Goal: Use online tool/utility

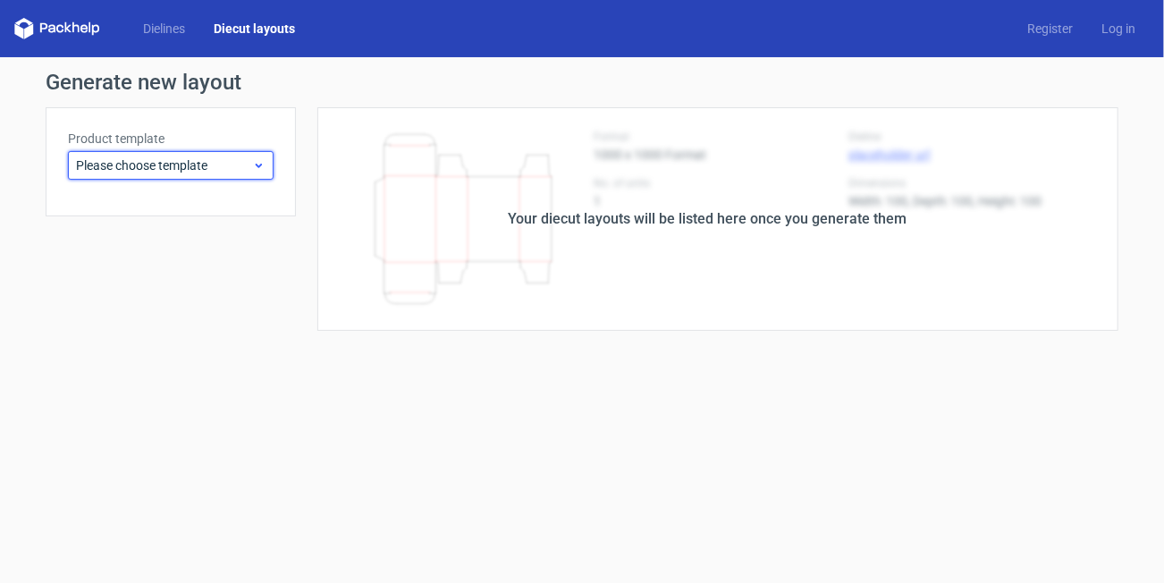
click at [197, 164] on span "Please choose template" at bounding box center [164, 165] width 176 height 18
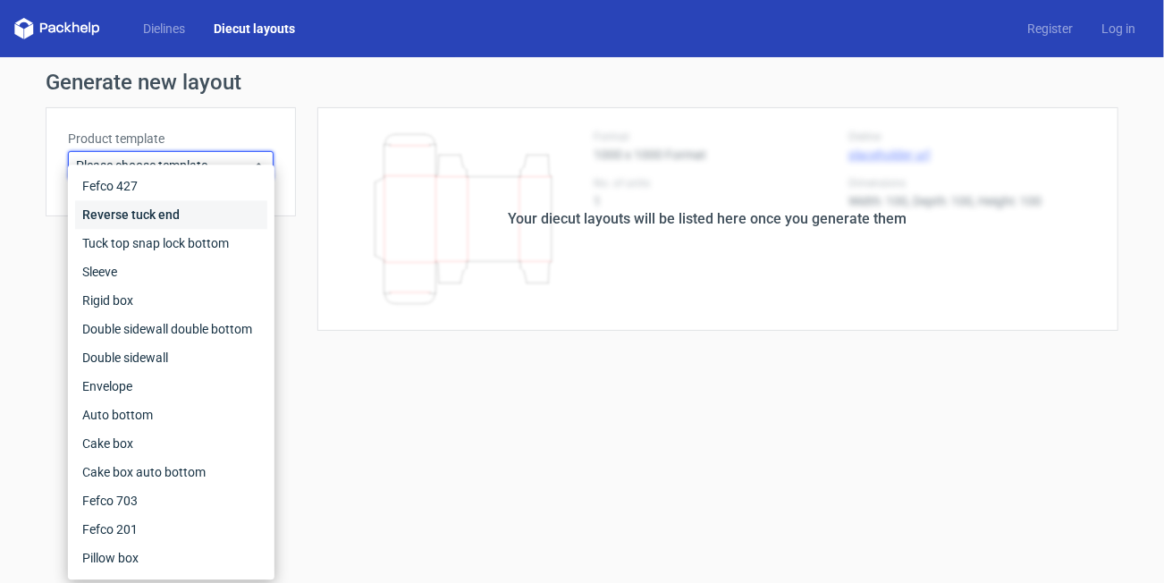
click at [180, 213] on div "Reverse tuck end" at bounding box center [171, 214] width 192 height 29
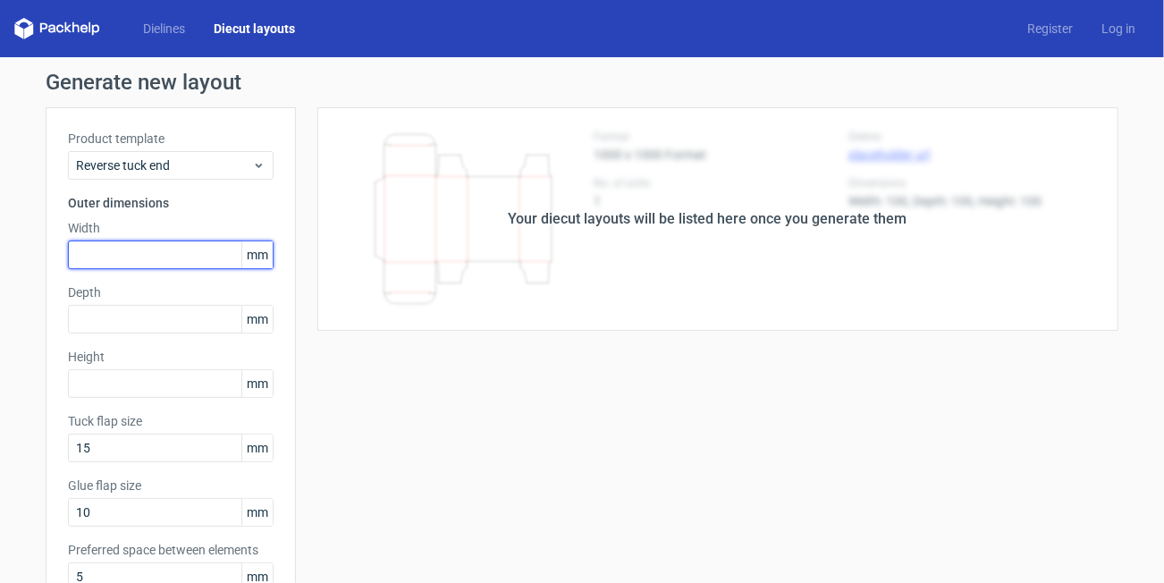
click at [179, 262] on input "text" at bounding box center [171, 255] width 206 height 29
type input "44"
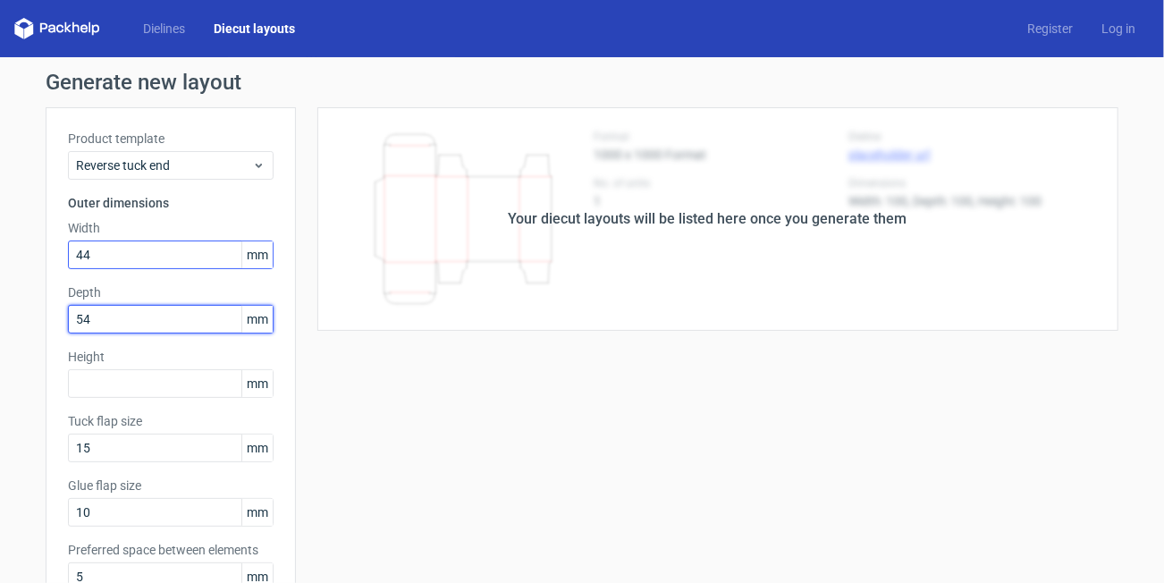
type input "54"
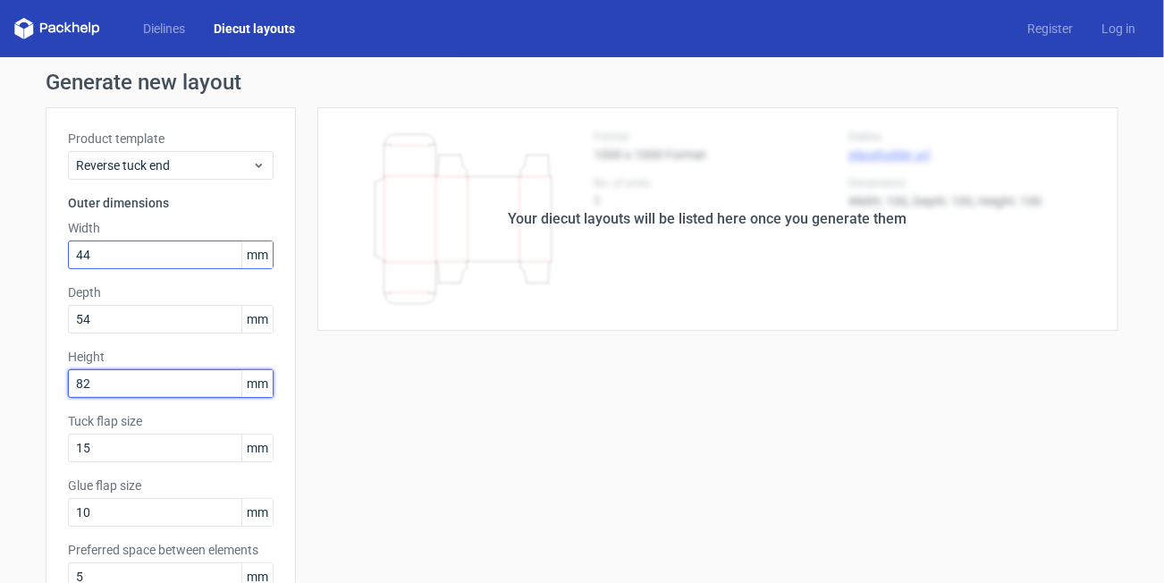
type input "82"
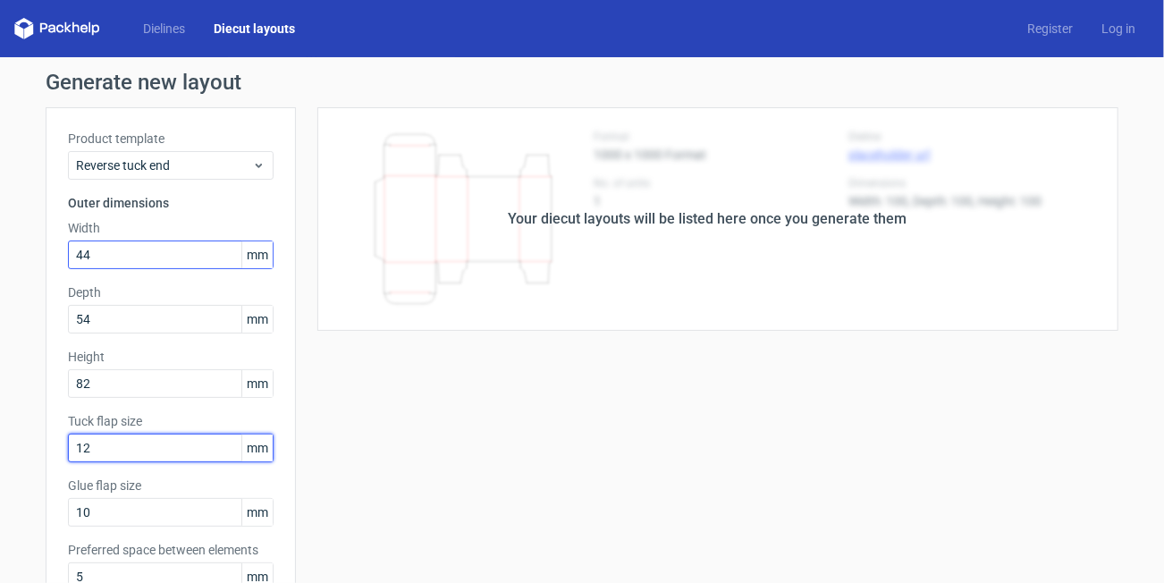
type input "12"
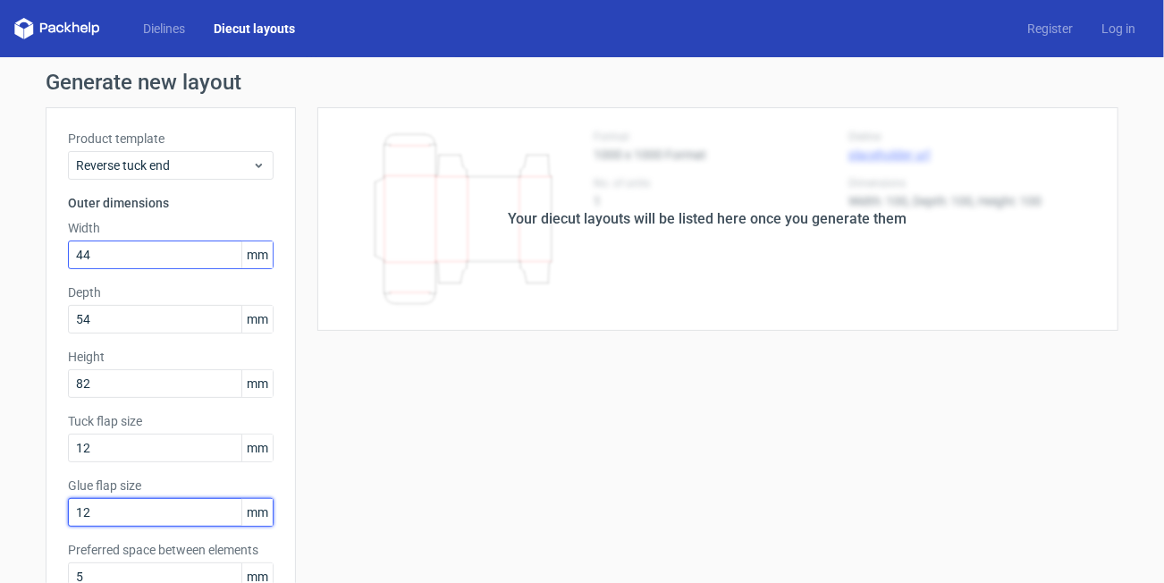
type input "12"
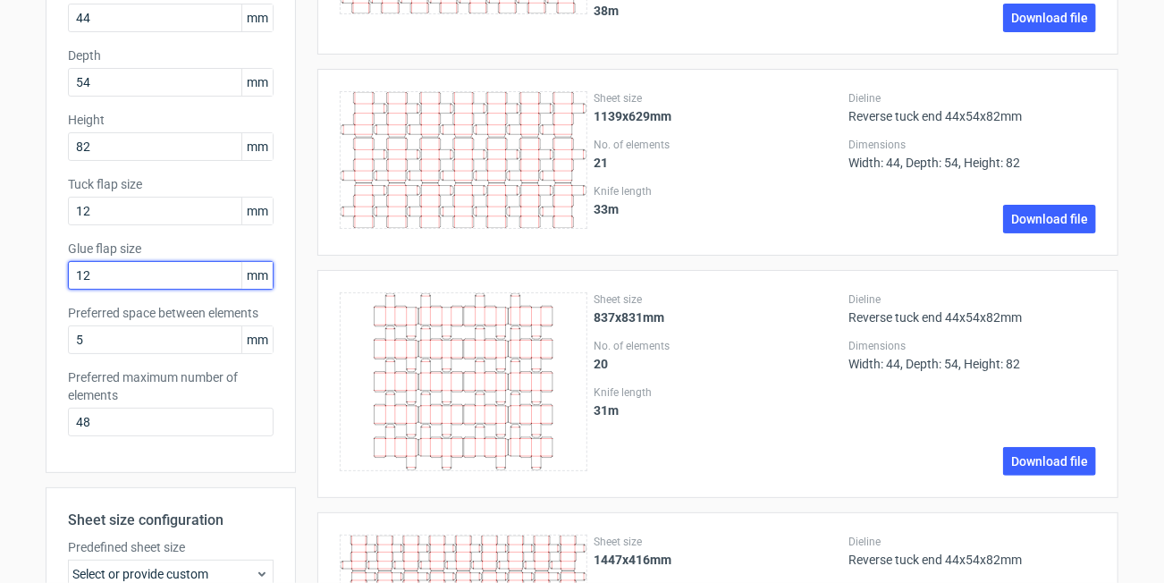
scroll to position [89, 0]
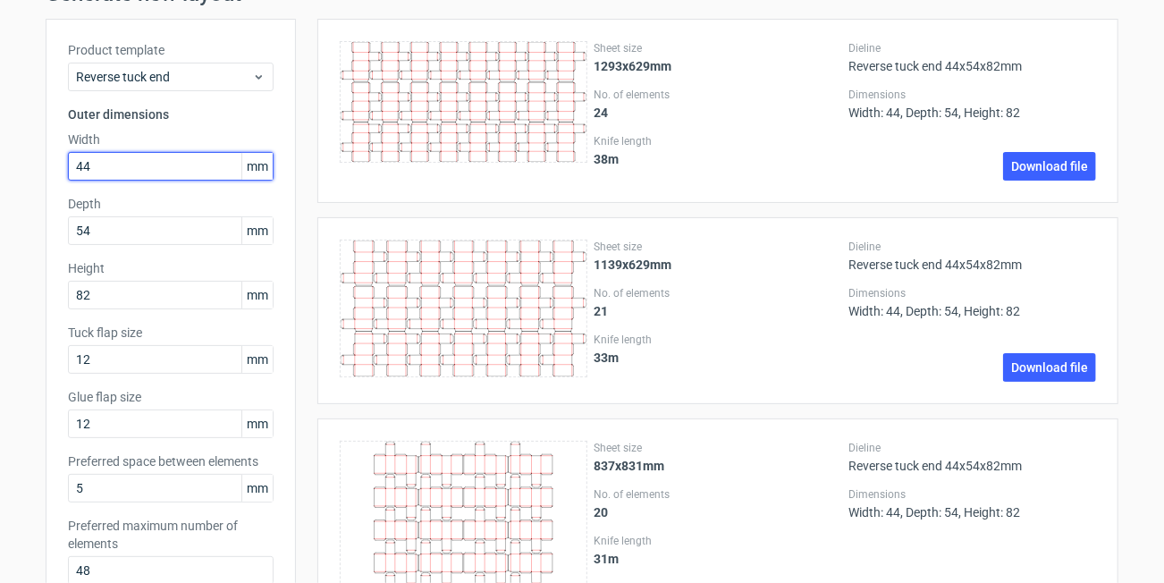
drag, startPoint x: 103, startPoint y: 168, endPoint x: 65, endPoint y: 165, distance: 37.6
click at [68, 165] on input "44" at bounding box center [171, 166] width 206 height 29
type input "80"
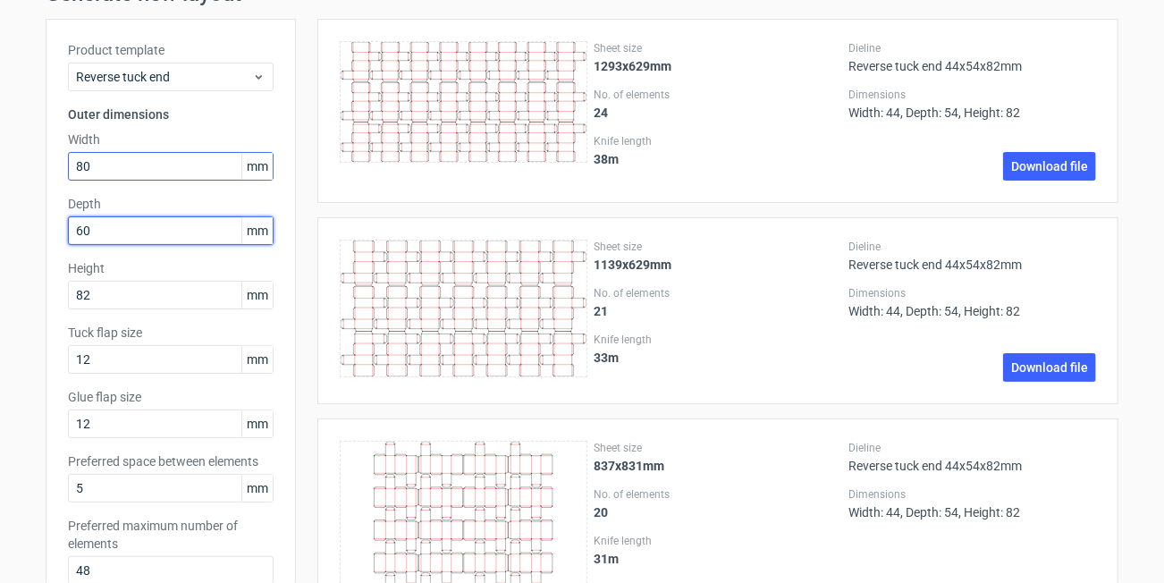
type input "60"
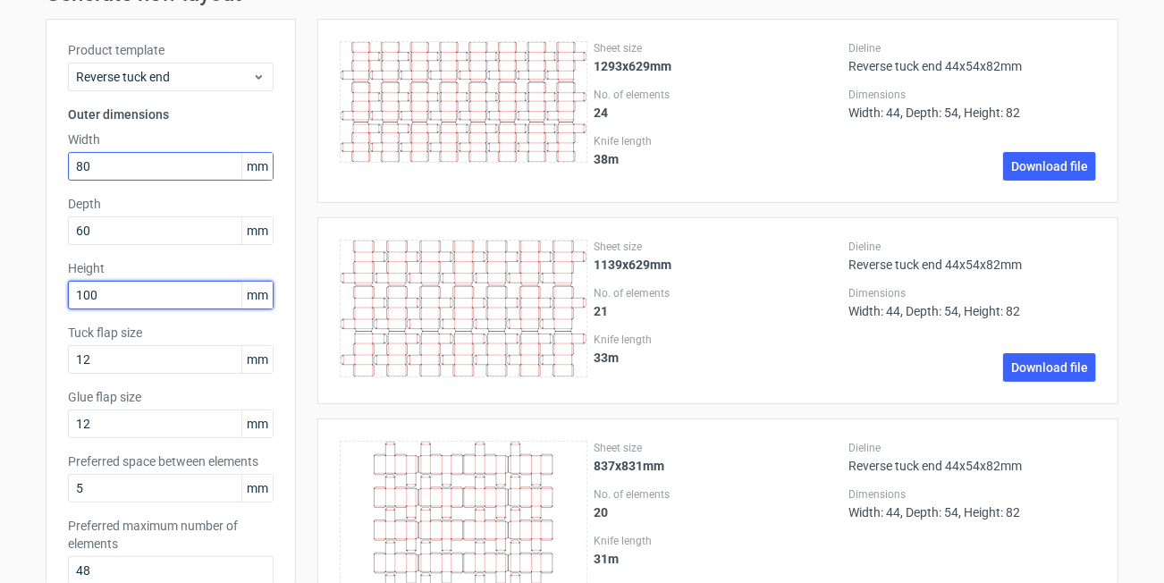
type input "100"
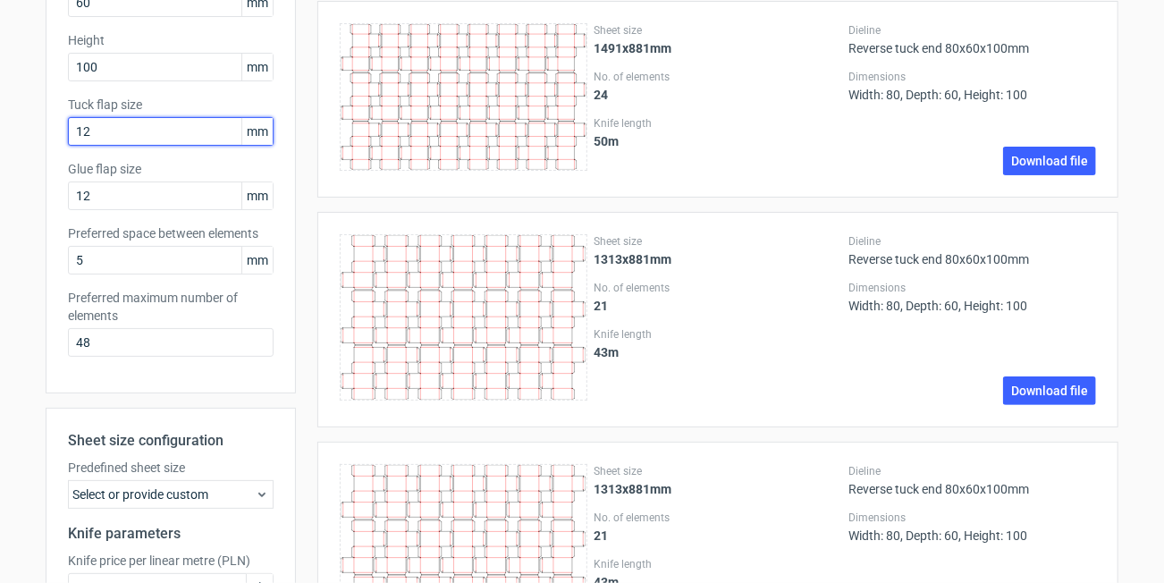
scroll to position [179, 0]
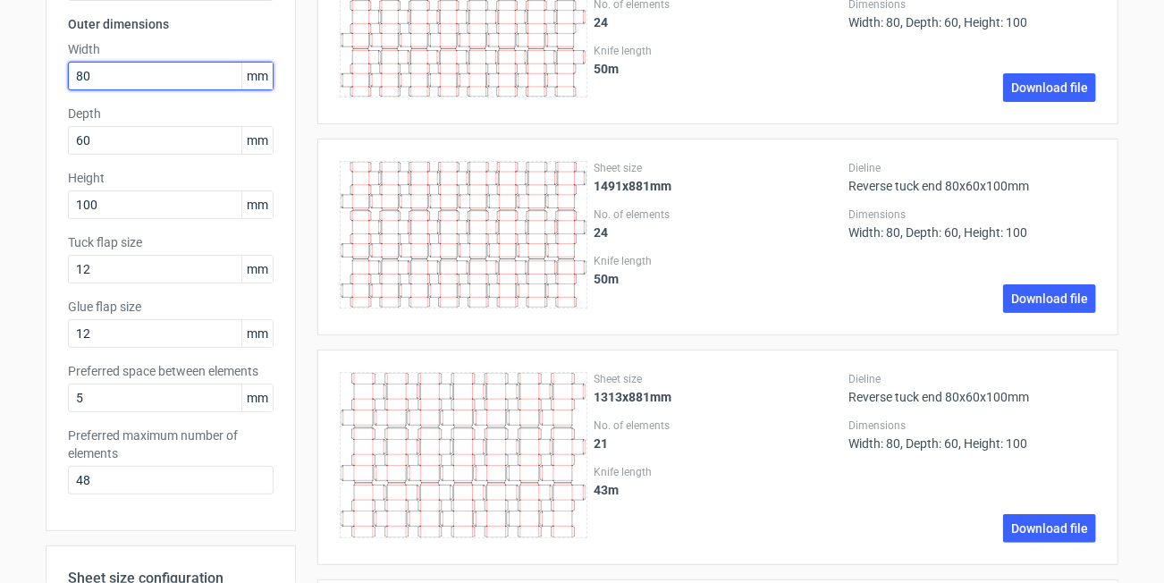
click at [125, 76] on input "80" at bounding box center [171, 76] width 206 height 29
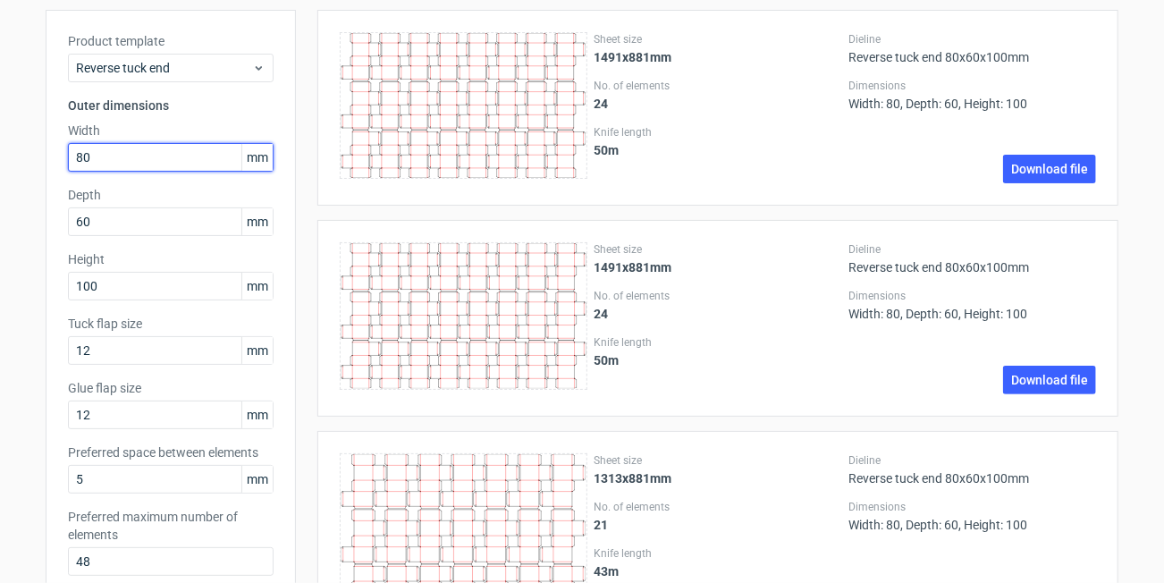
scroll to position [89, 0]
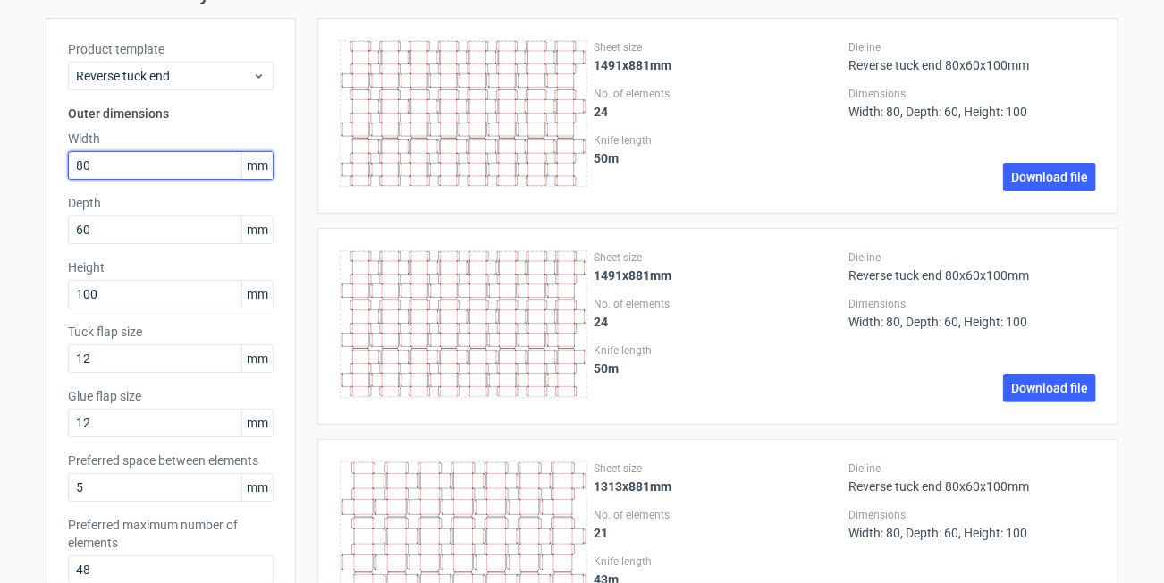
type input "8"
type input "50"
type input "42"
type input "150"
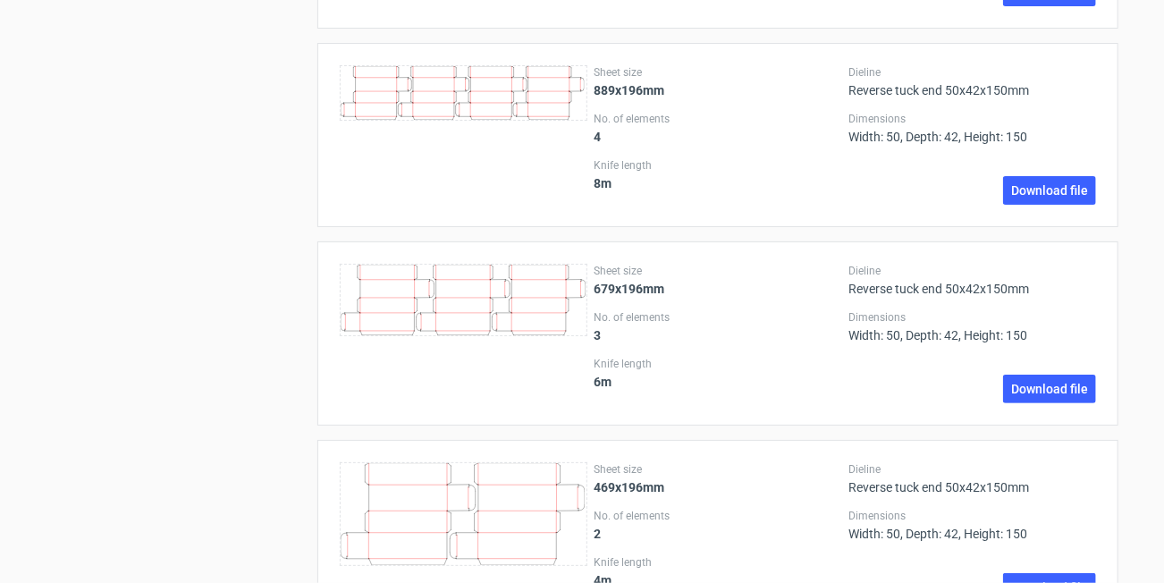
scroll to position [2682, 0]
